Goal: Transaction & Acquisition: Purchase product/service

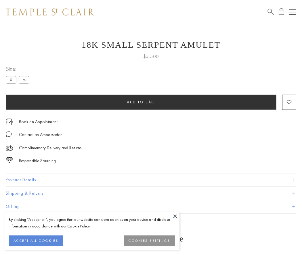
scroll to position [7, 0]
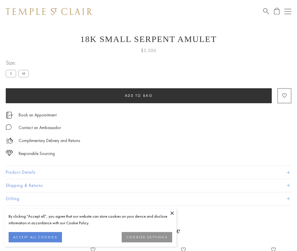
click at [139, 95] on span "Add to bag" at bounding box center [139, 95] width 28 height 5
